Goal: Consume media (video, audio)

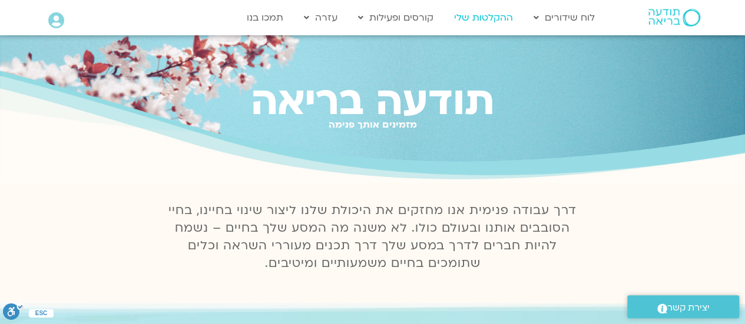
click at [483, 16] on link "ההקלטות שלי" at bounding box center [483, 17] width 71 height 22
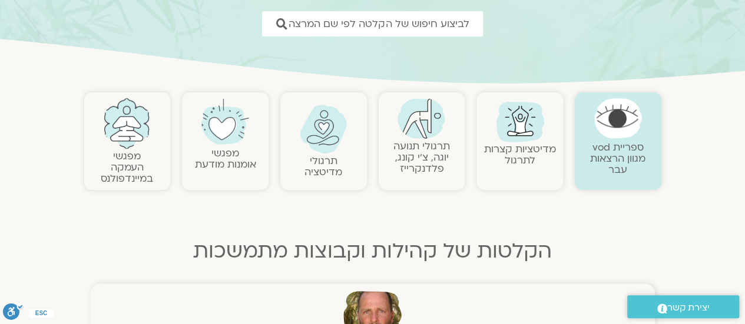
scroll to position [235, 0]
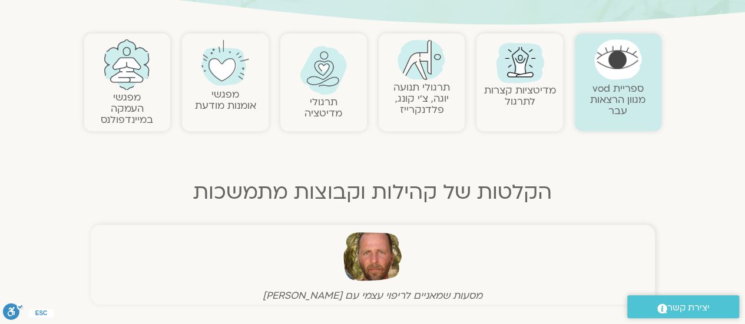
click at [321, 78] on img at bounding box center [324, 70] width 48 height 49
click at [322, 78] on img at bounding box center [324, 70] width 48 height 49
click at [323, 106] on link "תרגולי מדיטציה" at bounding box center [323, 107] width 38 height 25
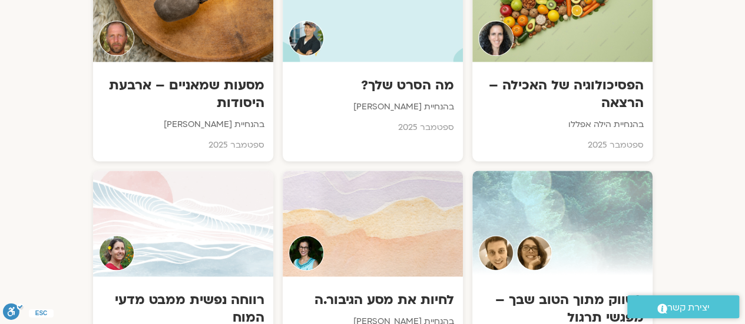
scroll to position [765, 0]
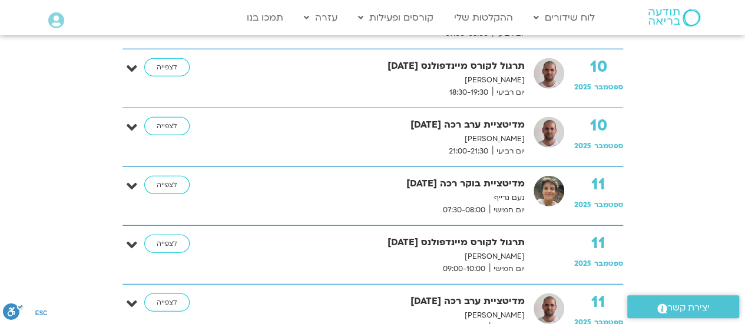
scroll to position [1589, 0]
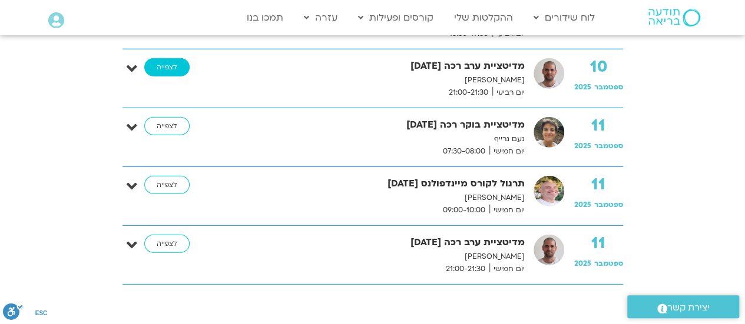
click at [165, 58] on link "לצפייה" at bounding box center [166, 67] width 45 height 19
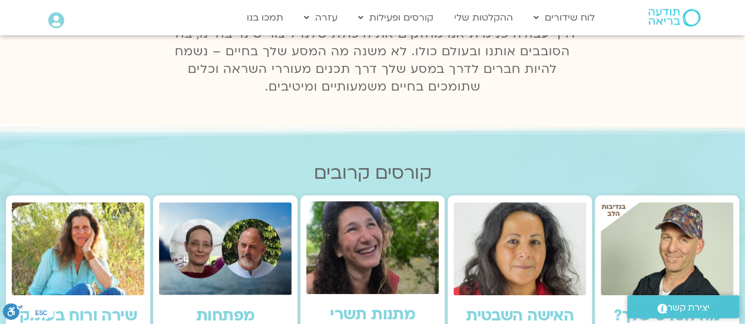
scroll to position [235, 0]
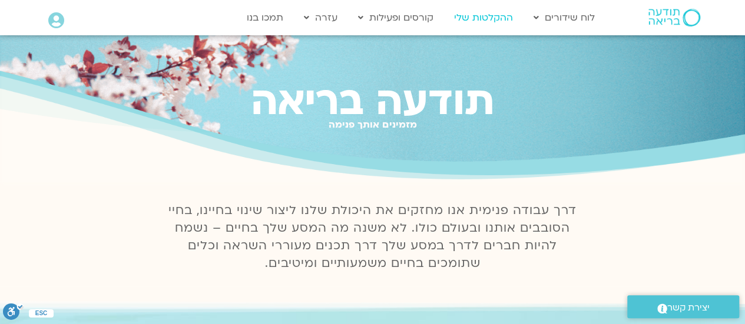
click at [494, 16] on link "ההקלטות שלי" at bounding box center [483, 17] width 71 height 22
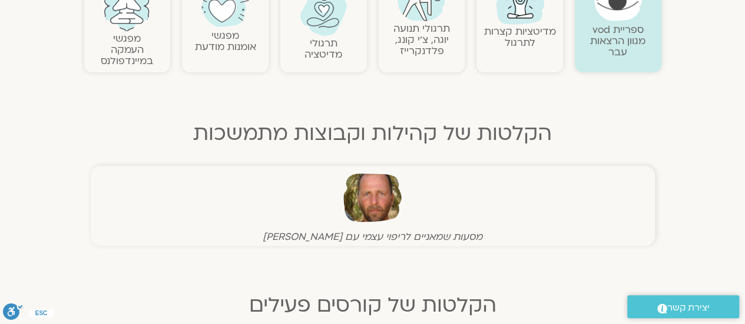
scroll to position [177, 0]
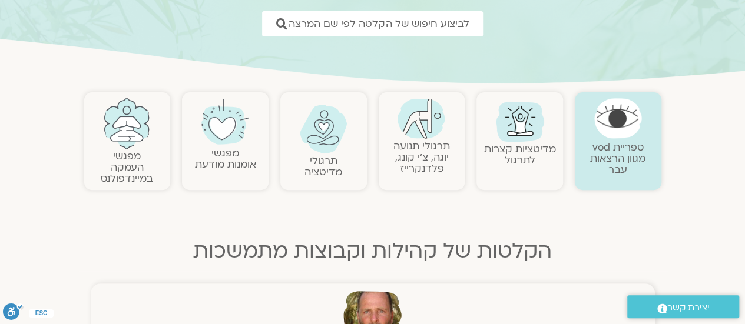
click at [430, 151] on link "תרגולי תנועה יוגה, צ׳י קונג, פלדנקרייז" at bounding box center [421, 158] width 57 height 36
click at [417, 163] on link "תרגולי תנועה יוגה, צ׳י קונג, פלדנקרייז" at bounding box center [421, 158] width 57 height 36
click at [421, 145] on link "תרגולי תנועה יוגה, צ׳י קונג, פלדנקרייז" at bounding box center [421, 158] width 57 height 36
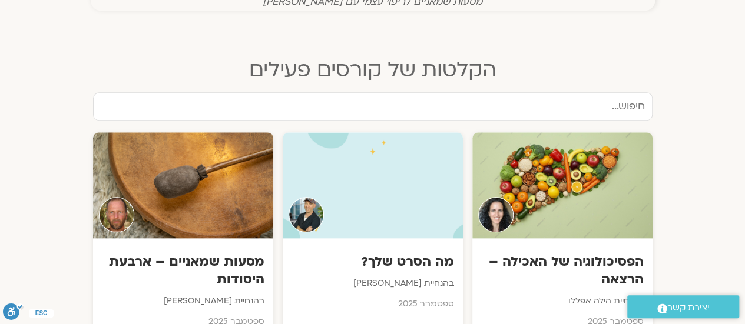
scroll to position [471, 0]
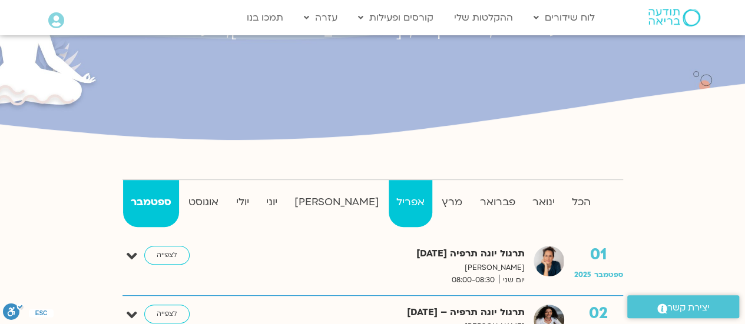
scroll to position [235, 0]
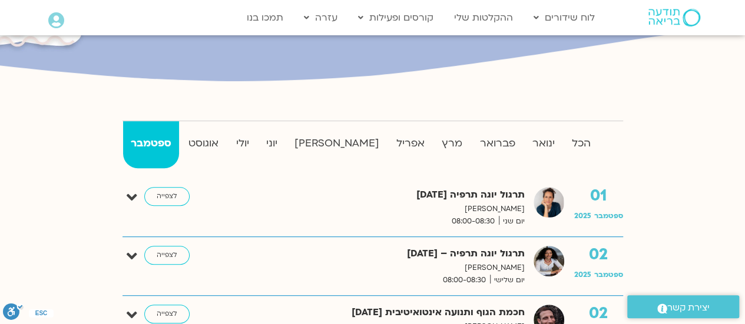
click at [152, 142] on strong "ספטמבר" at bounding box center [150, 144] width 55 height 18
click at [150, 144] on strong "ספטמבר" at bounding box center [150, 144] width 55 height 18
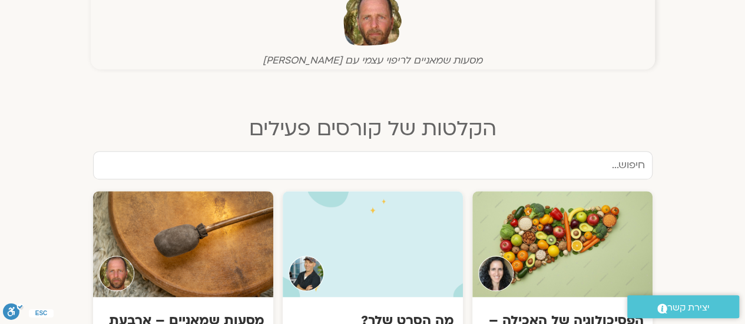
scroll to position [235, 0]
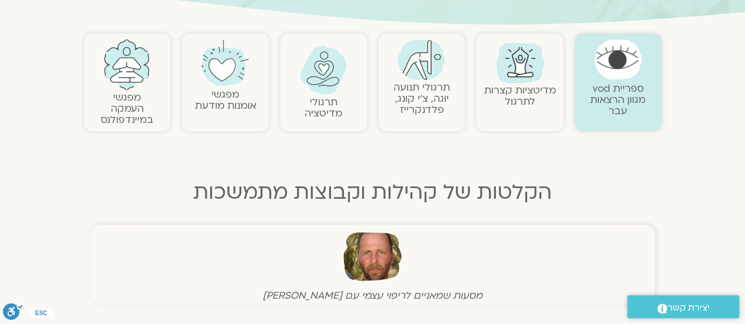
click at [231, 104] on link "מפגשי אומנות מודעת" at bounding box center [225, 100] width 61 height 25
click at [235, 86] on link at bounding box center [225, 63] width 75 height 48
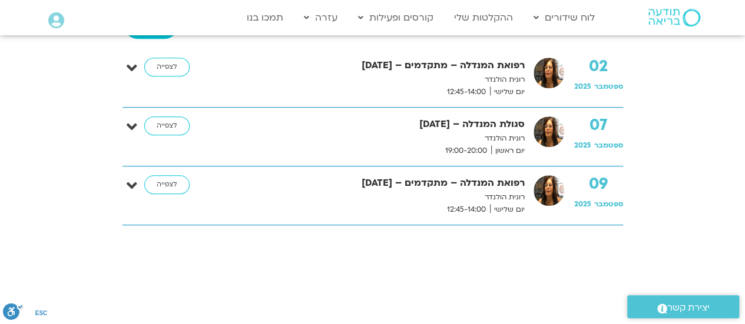
scroll to position [177, 0]
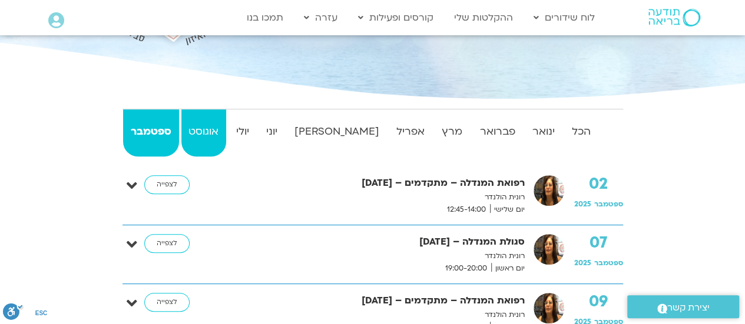
click at [217, 128] on strong "אוגוסט" at bounding box center [203, 132] width 45 height 18
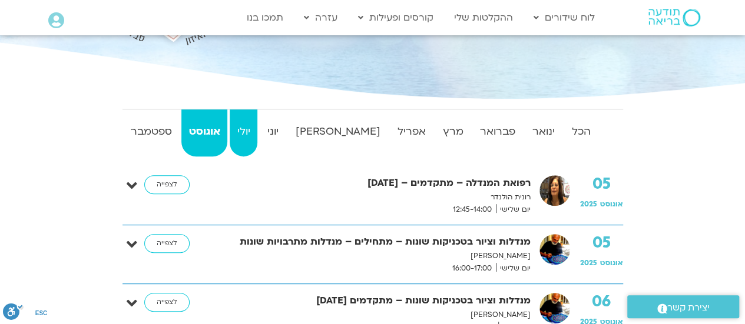
click at [257, 125] on strong "יולי" at bounding box center [244, 132] width 28 height 18
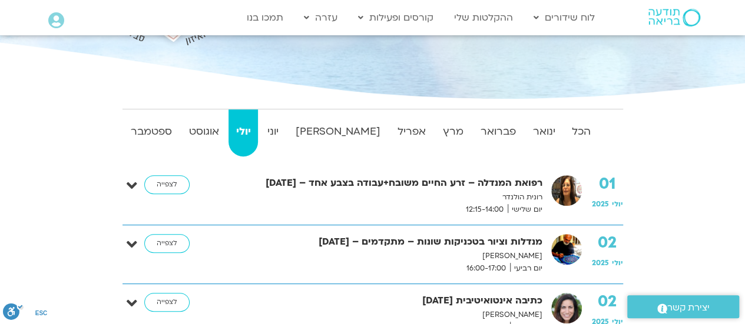
scroll to position [118, 0]
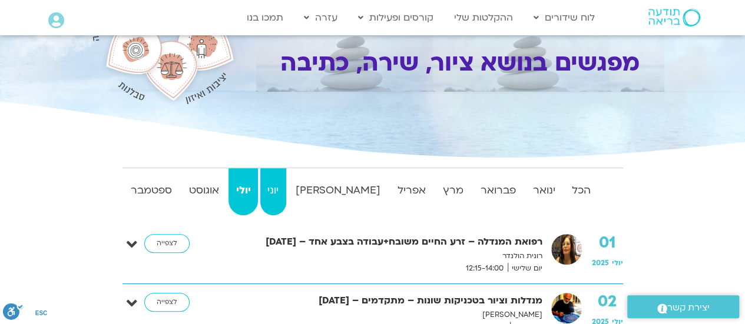
click at [286, 188] on strong "יוני" at bounding box center [273, 191] width 26 height 18
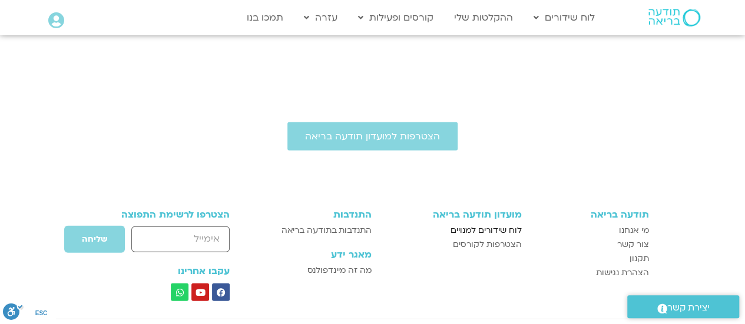
scroll to position [1615, 0]
